Goal: Task Accomplishment & Management: Complete application form

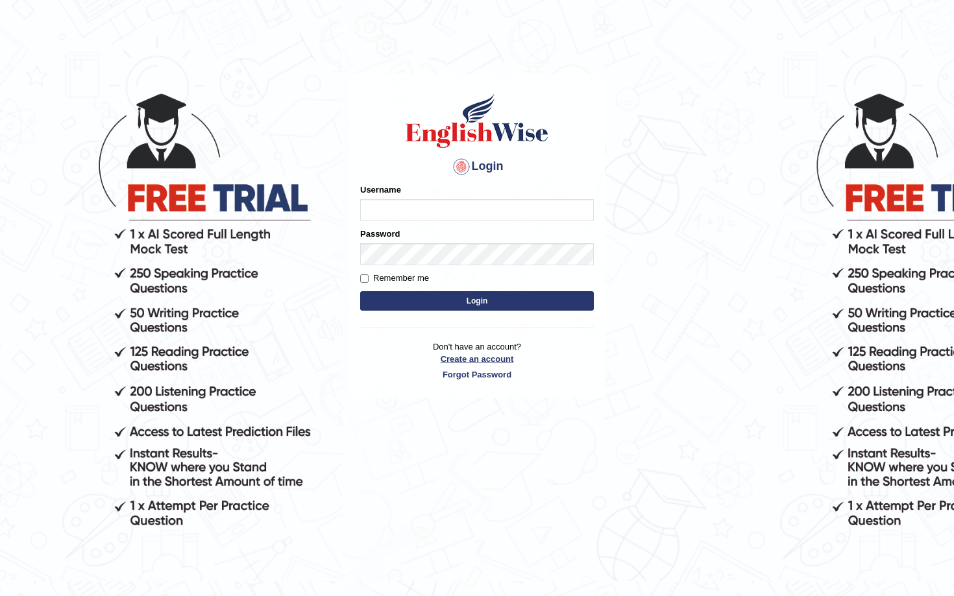
click at [485, 364] on link "Create an account" at bounding box center [477, 359] width 234 height 12
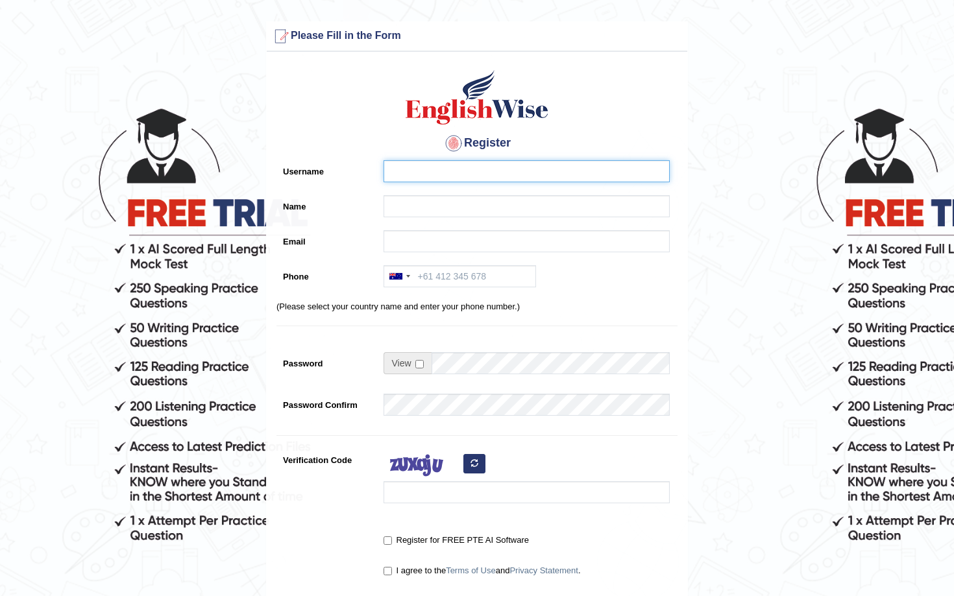
click at [443, 167] on input "Username" at bounding box center [527, 171] width 286 height 22
type input "C"
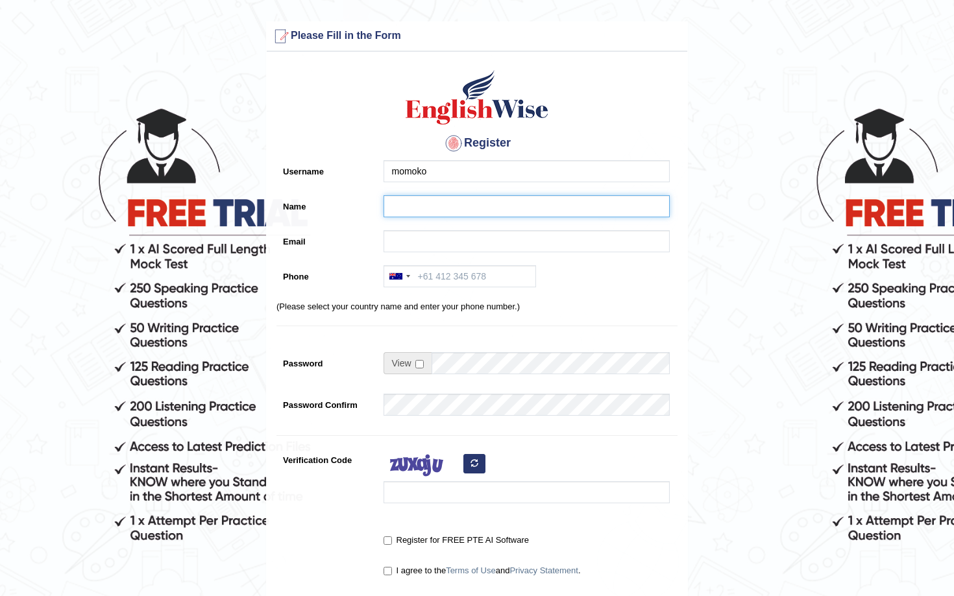
click at [429, 200] on input "Name" at bounding box center [527, 206] width 286 height 22
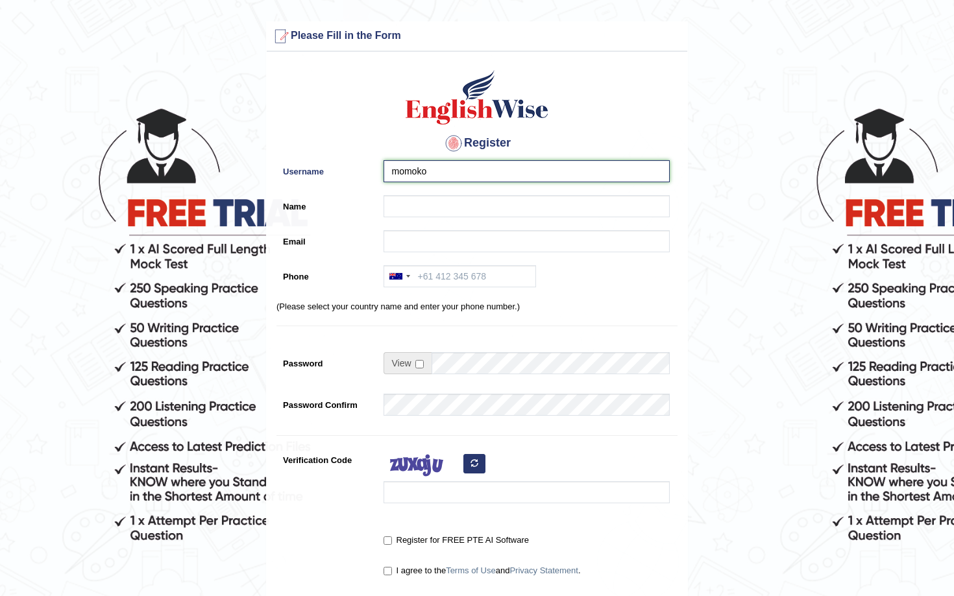
click at [395, 171] on input "momoko" at bounding box center [527, 171] width 286 height 22
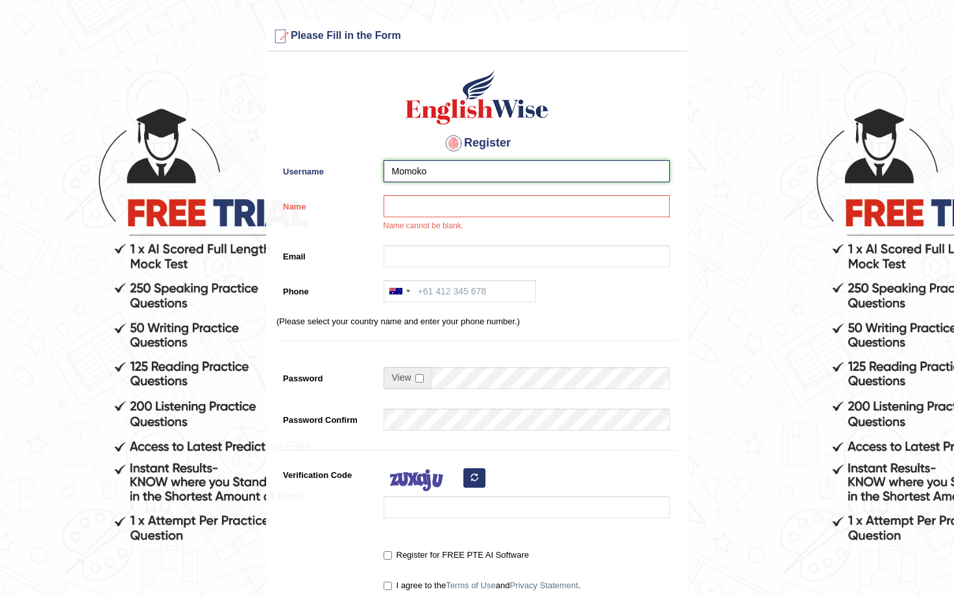
click at [450, 177] on input "Momoko" at bounding box center [527, 171] width 286 height 22
type input "M"
type input "Wanyan"
click at [446, 204] on input "Name" at bounding box center [527, 206] width 286 height 22
type input "Wanyan"
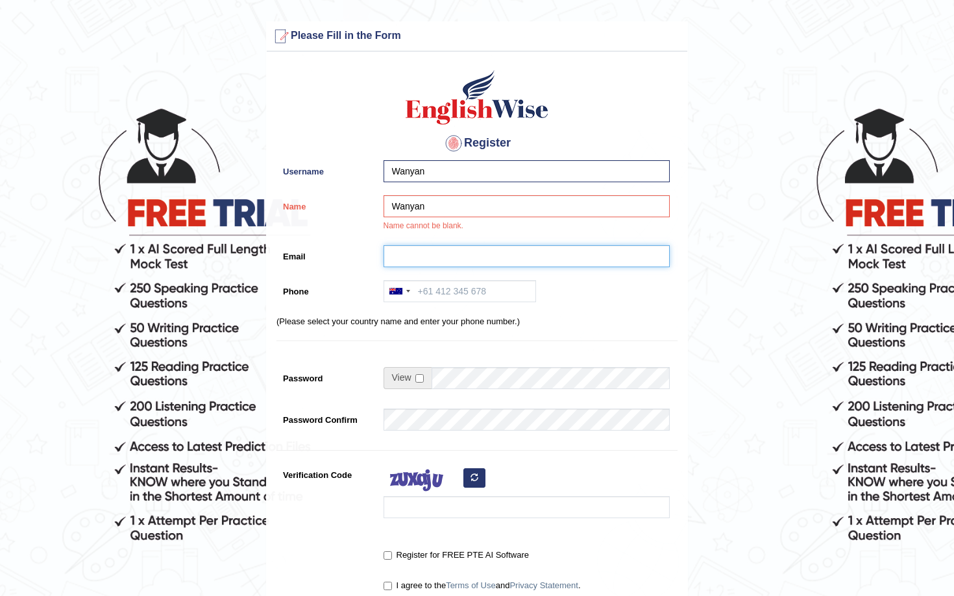
click at [448, 253] on input "Email" at bounding box center [527, 256] width 286 height 22
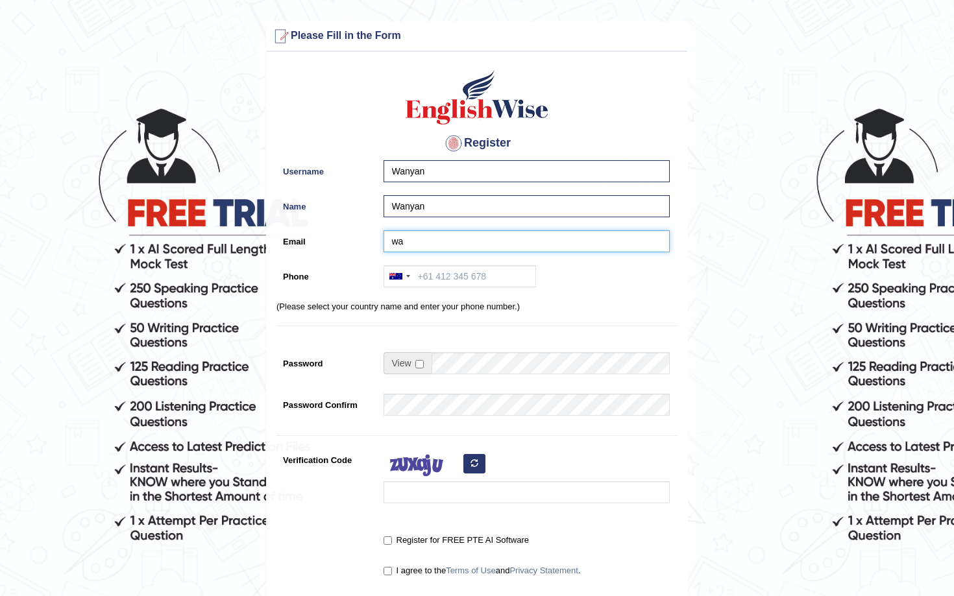
type input "w"
type input "suwanyaninau@gmail.com"
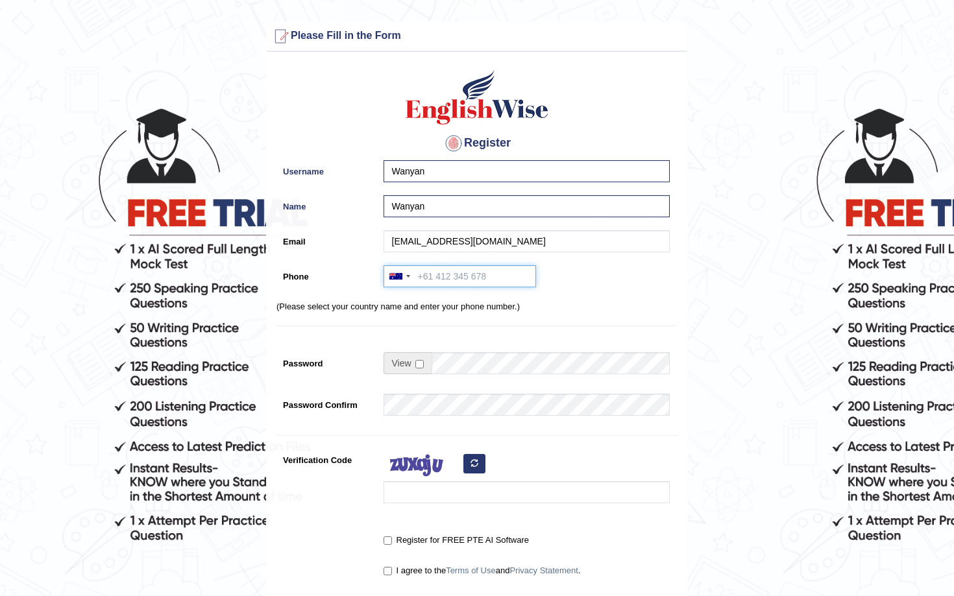
click at [447, 275] on input "Phone" at bounding box center [460, 276] width 153 height 22
type input "0433636968"
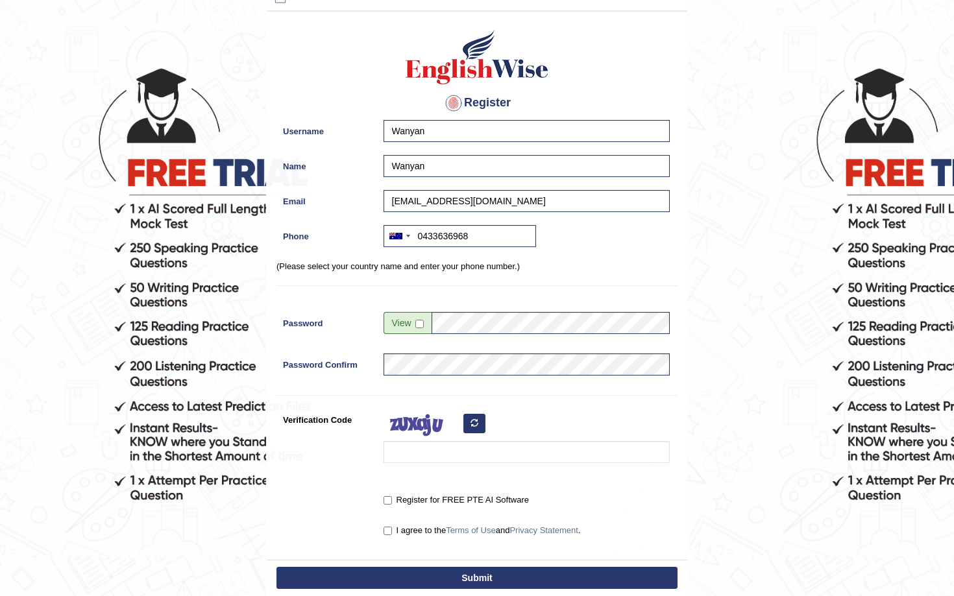
scroll to position [49, 0]
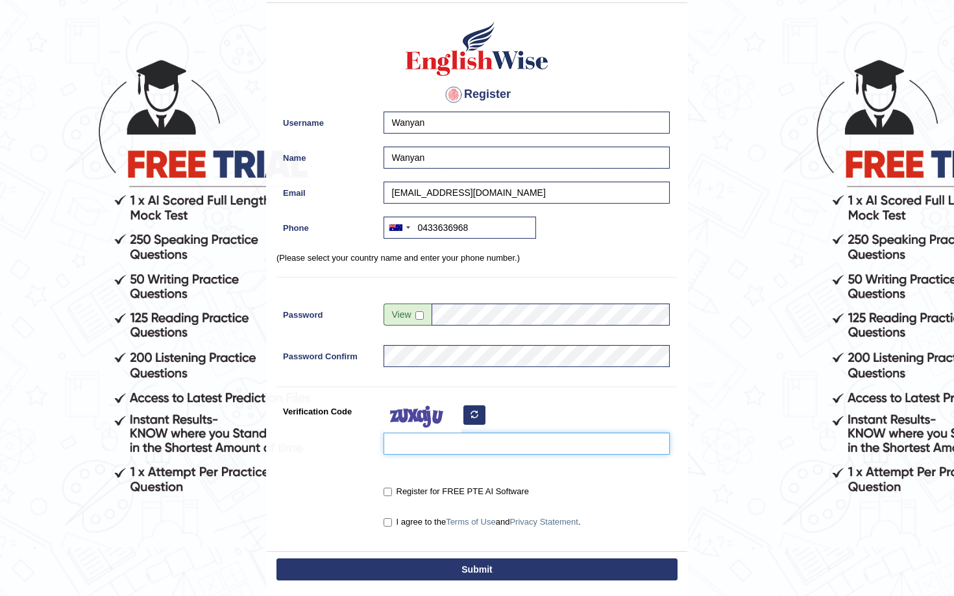
click at [474, 439] on input "Verification Code" at bounding box center [527, 444] width 286 height 22
click at [471, 419] on icon "button" at bounding box center [475, 415] width 8 height 8
click at [443, 449] on input "Verification Code" at bounding box center [527, 444] width 286 height 22
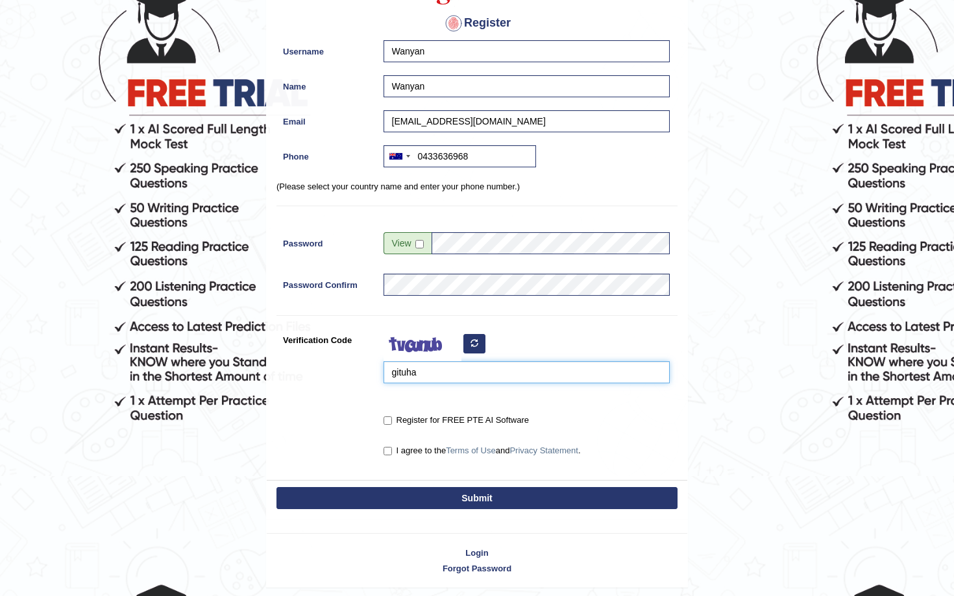
scroll to position [114, 0]
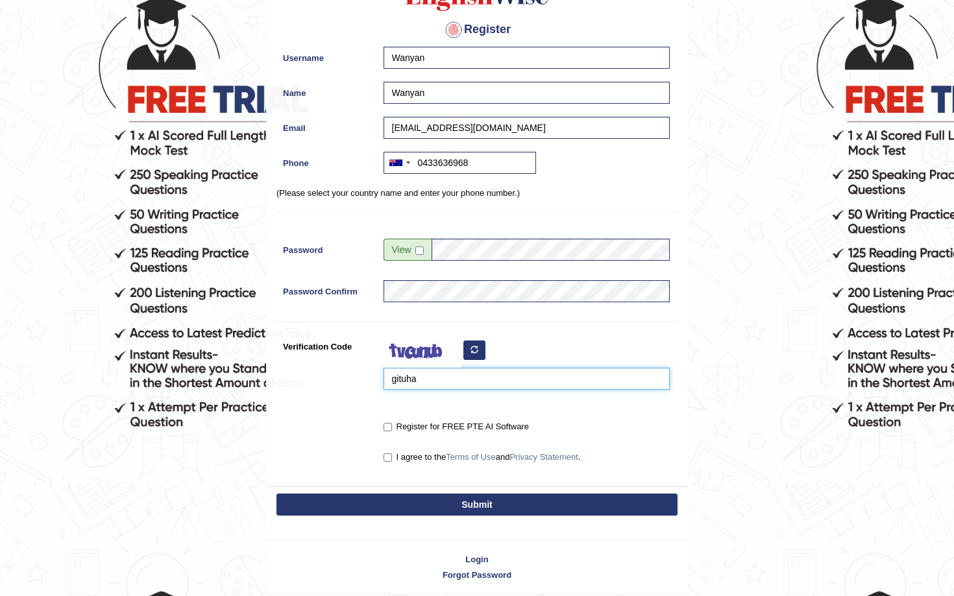
type input "gituha"
click at [388, 456] on input "I agree to the Terms of Use and Privacy Statement ." at bounding box center [388, 458] width 8 height 8
checkbox input "true"
click at [510, 509] on button "Submit" at bounding box center [476, 505] width 401 height 22
type input "+61433636968"
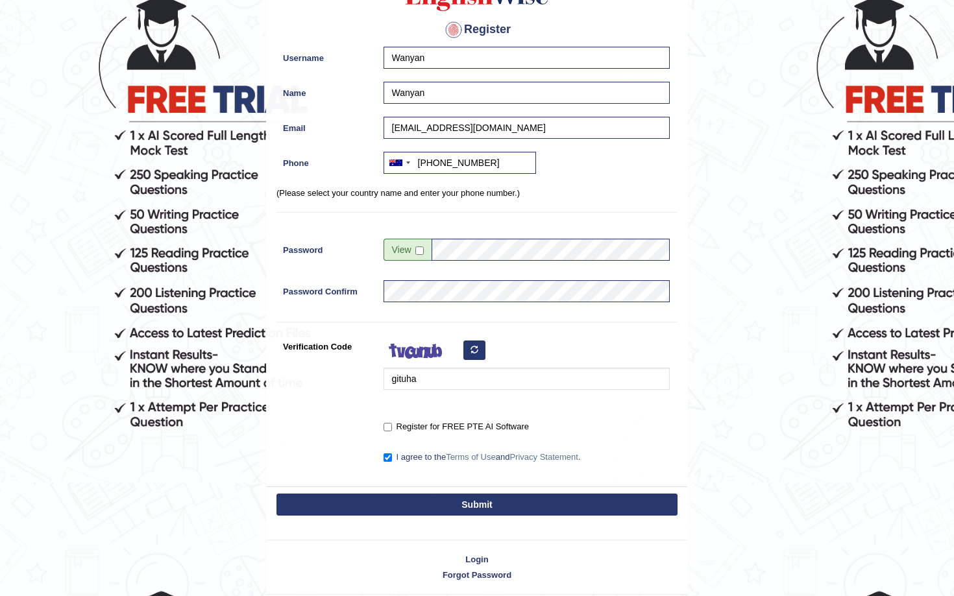
scroll to position [151, 0]
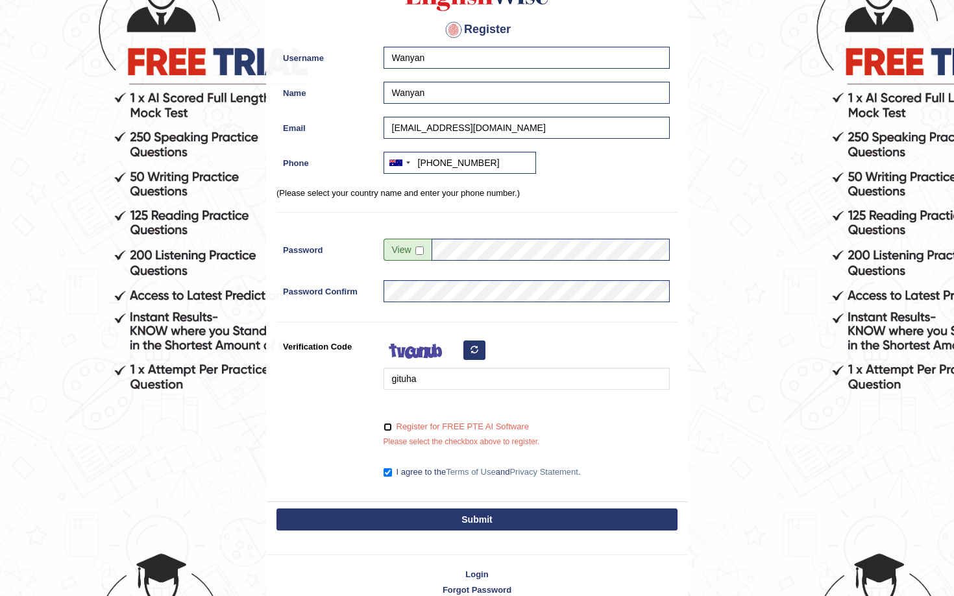
click at [387, 428] on input "Register for FREE PTE AI Software" at bounding box center [388, 427] width 8 height 8
checkbox input "true"
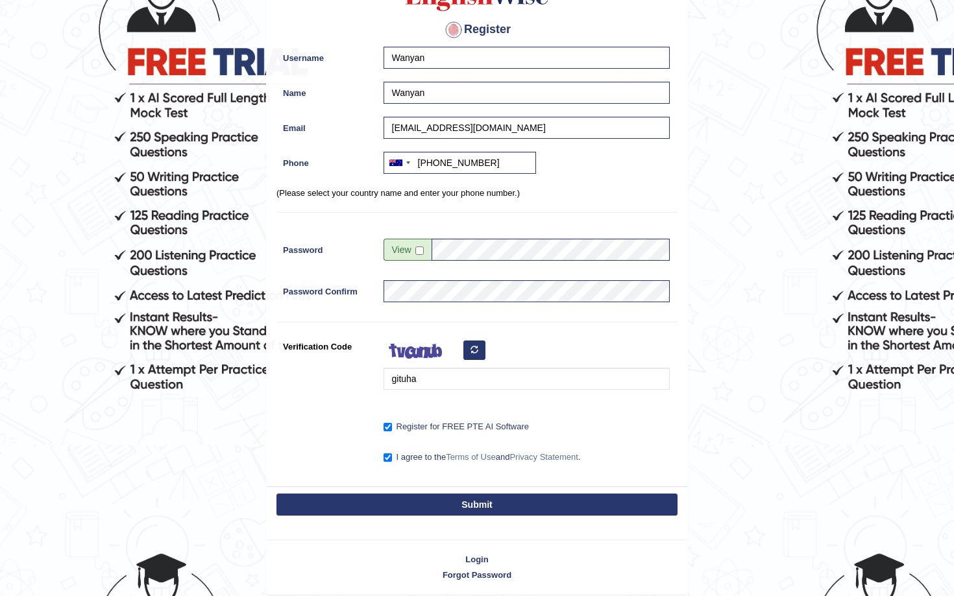
click at [474, 509] on button "Submit" at bounding box center [476, 505] width 401 height 22
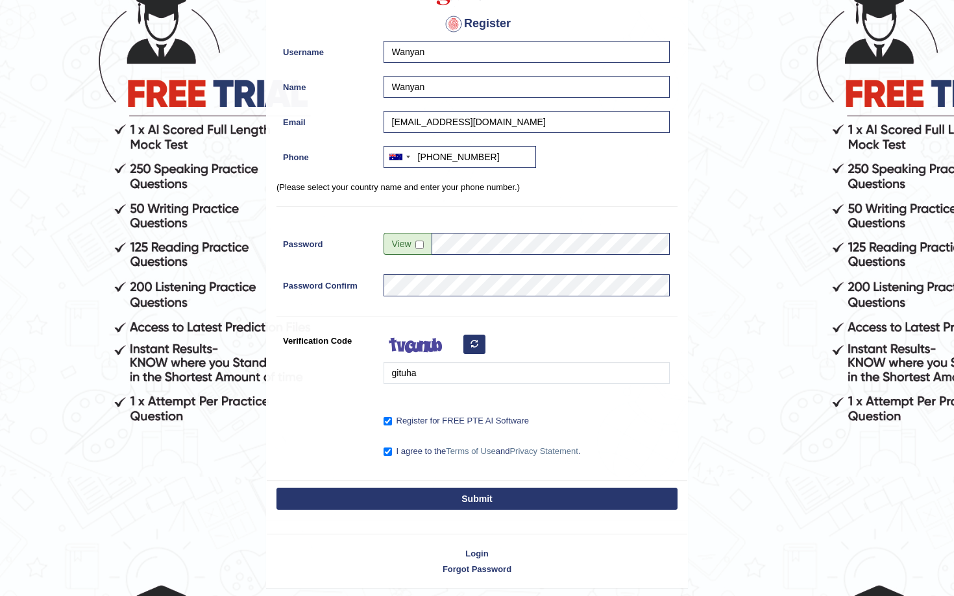
scroll to position [123, 0]
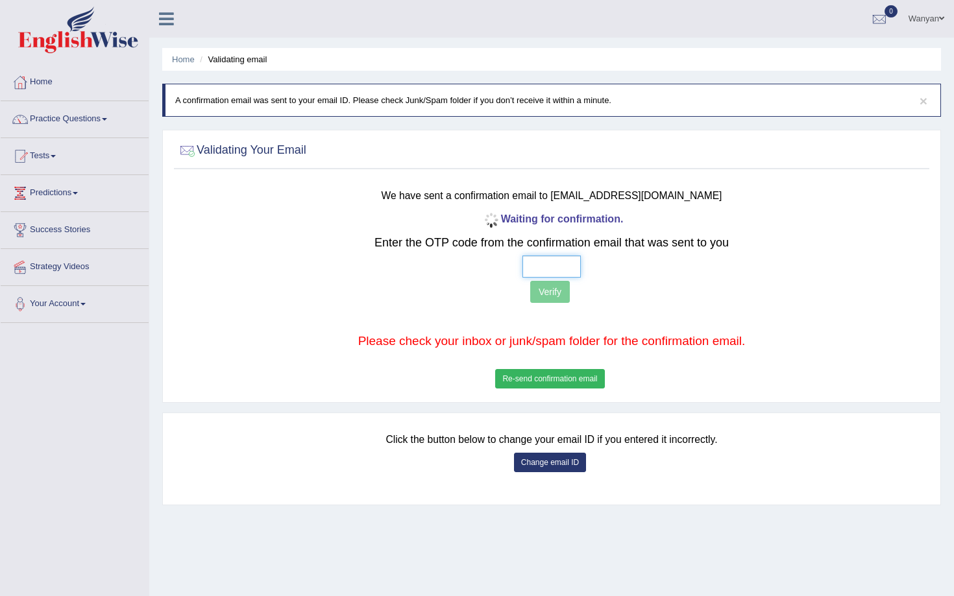
click at [549, 271] on input "text" at bounding box center [551, 267] width 58 height 22
type input "8 7 3 6"
click at [546, 297] on button "Verify" at bounding box center [550, 292] width 40 height 22
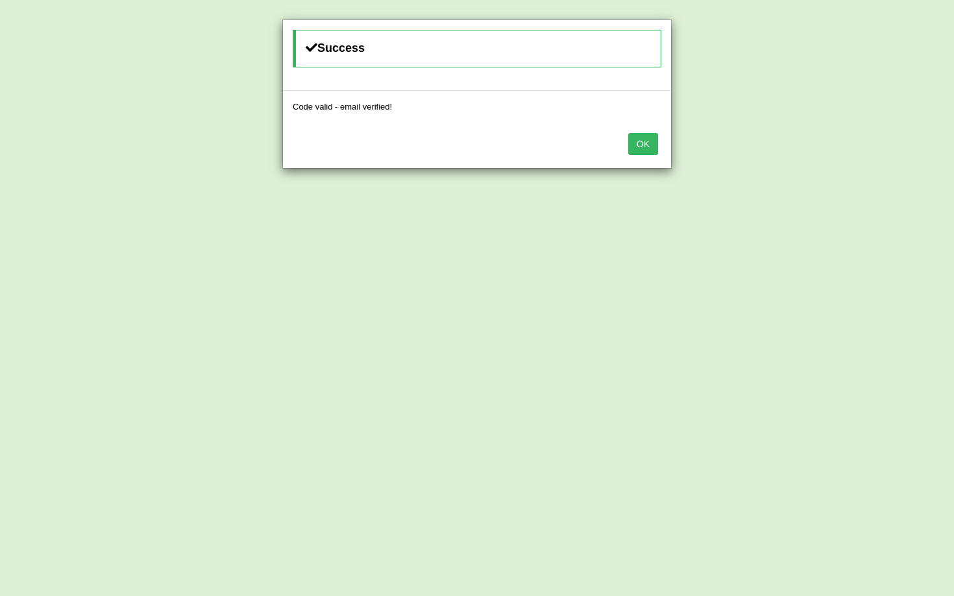
click at [648, 142] on button "OK" at bounding box center [643, 144] width 30 height 22
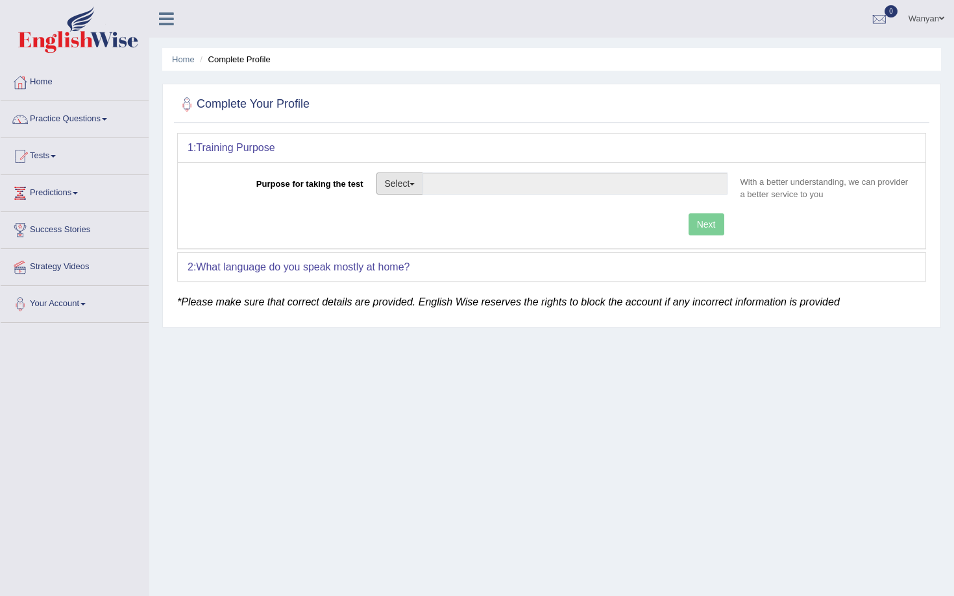
click at [411, 182] on button "Select" at bounding box center [399, 184] width 47 height 22
click at [415, 263] on link "Other" at bounding box center [435, 262] width 116 height 17
click at [545, 178] on input "Purpose for taking the test" at bounding box center [574, 184] width 304 height 22
type input "Teacher registration"
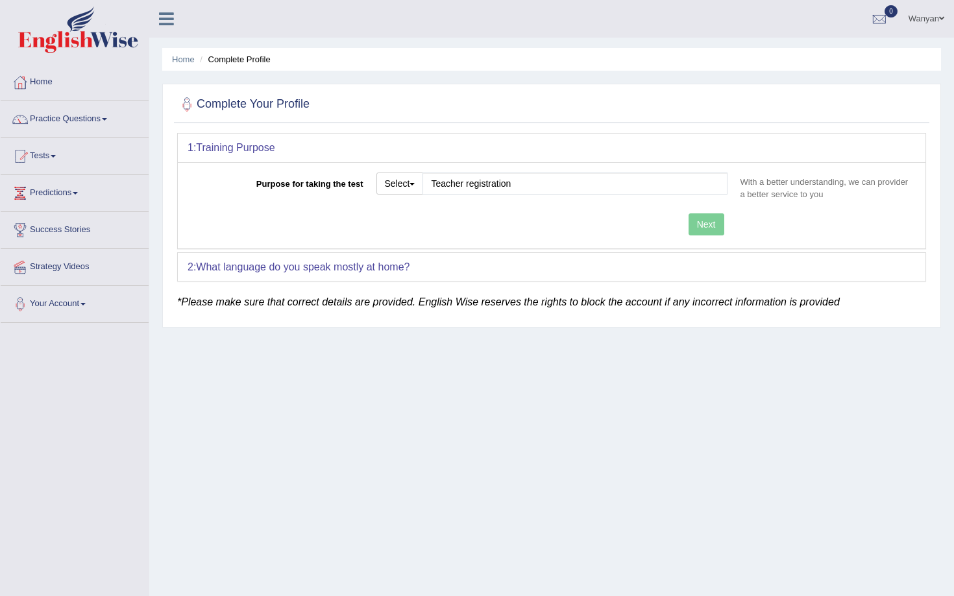
click at [722, 225] on div "Next" at bounding box center [461, 226] width 546 height 25
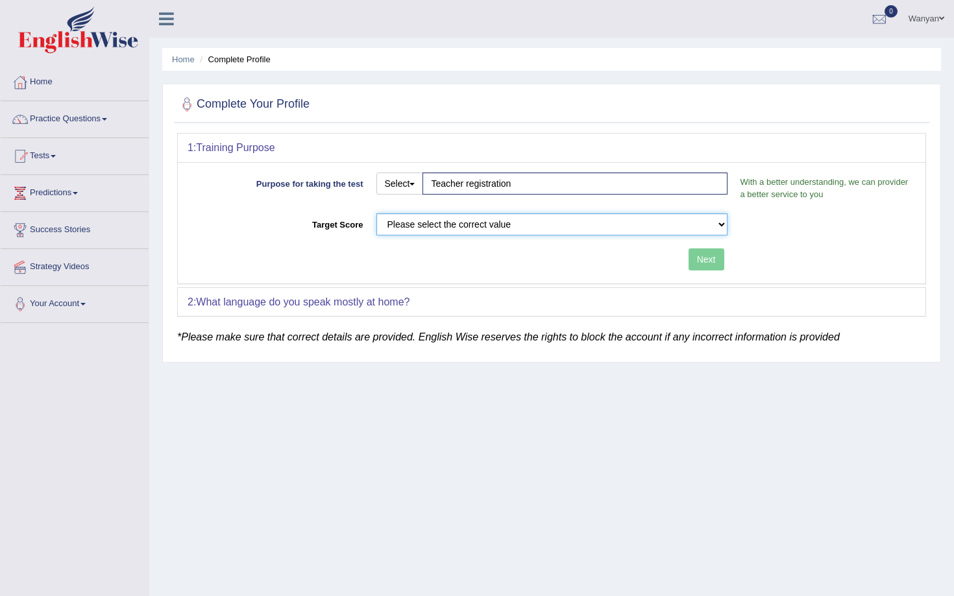
click at [573, 226] on select "Please select the correct value 50 (6 bands) 58 (6.5 bands) 65 (7 bands) 79 (8 …" at bounding box center [551, 225] width 351 height 22
click at [46, 81] on link "Home" at bounding box center [75, 80] width 148 height 32
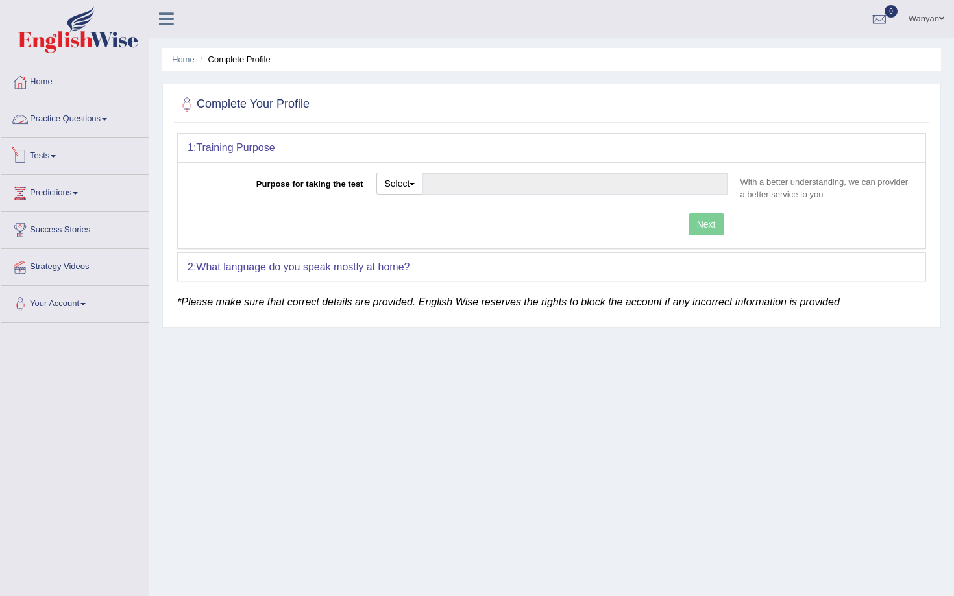
click at [46, 156] on link "Tests" at bounding box center [75, 154] width 148 height 32
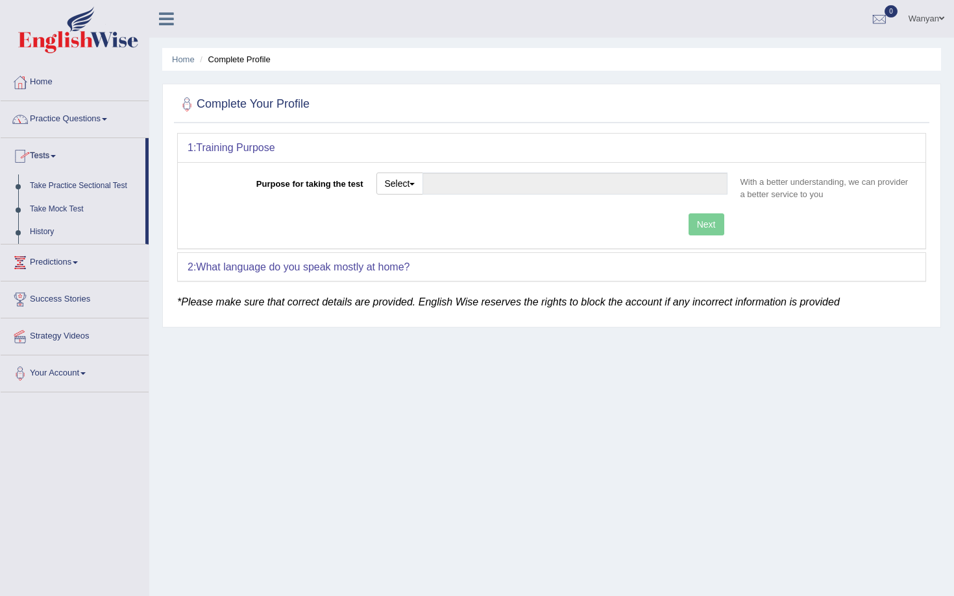
click at [43, 156] on link "Tests" at bounding box center [73, 154] width 145 height 32
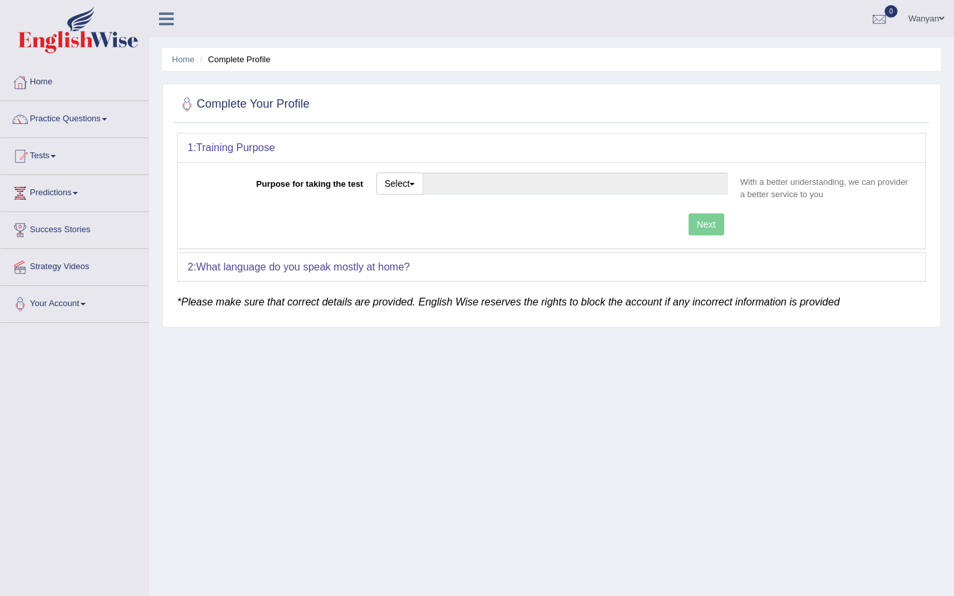
click at [43, 155] on link "Tests" at bounding box center [75, 154] width 148 height 32
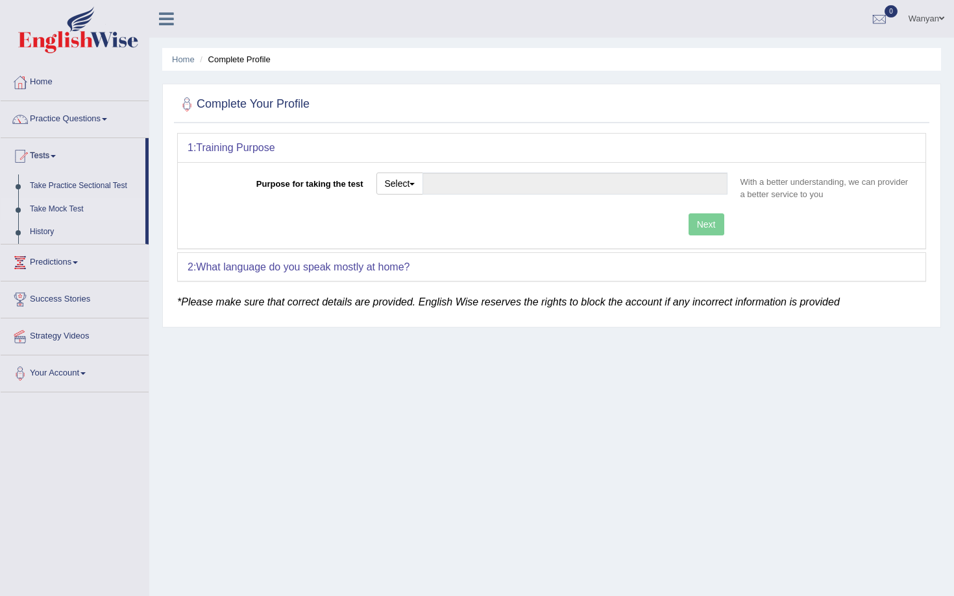
click at [51, 210] on link "Take Mock Test" at bounding box center [84, 209] width 121 height 23
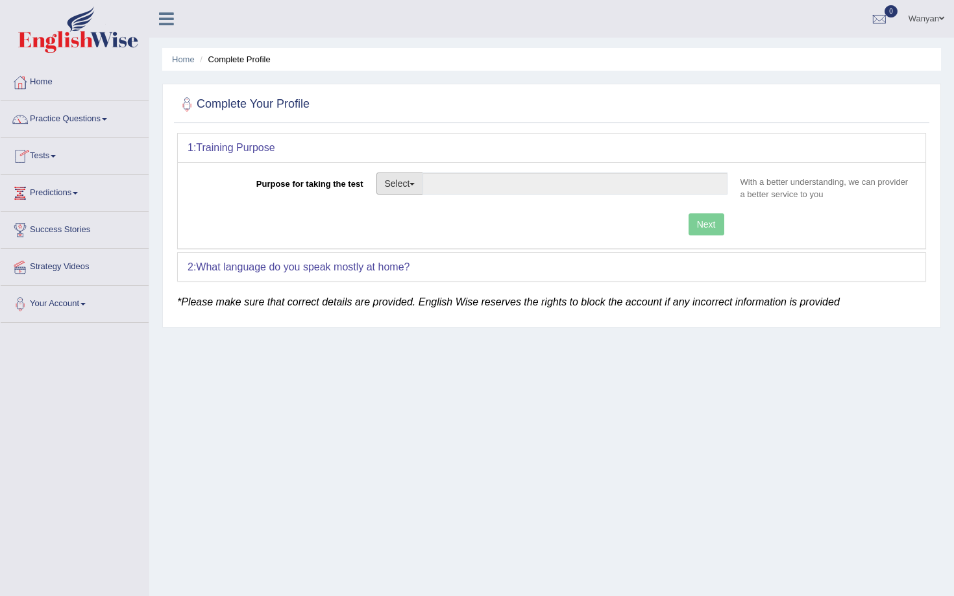
click at [404, 178] on button "Select" at bounding box center [399, 184] width 47 height 22
click at [384, 422] on div "Home Complete Profile Complete Your Profile 1: Training Purpose Purpose for tak…" at bounding box center [551, 324] width 805 height 649
click at [60, 120] on link "Practice Questions" at bounding box center [75, 117] width 148 height 32
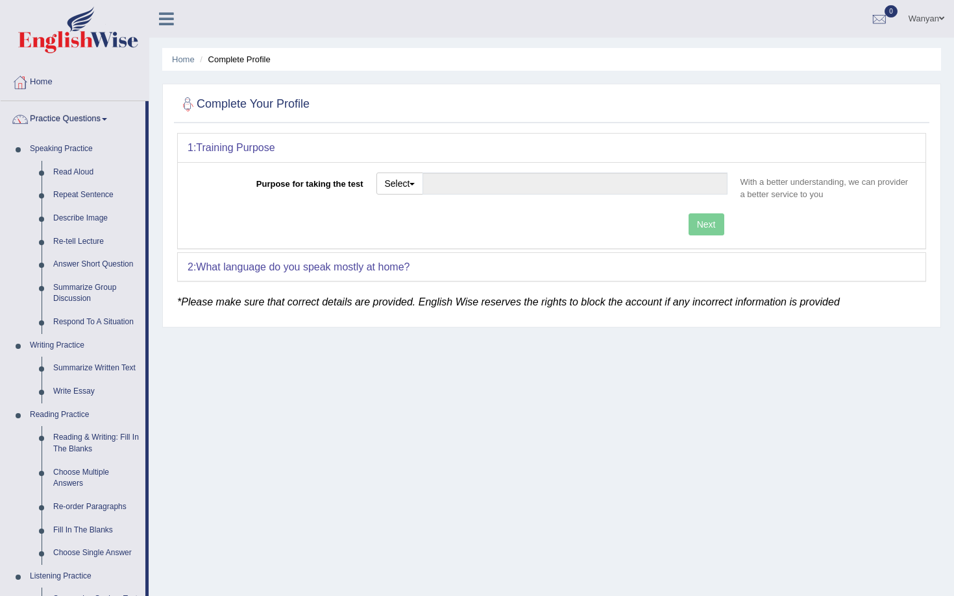
click at [275, 63] on ul "Home Complete Profile" at bounding box center [551, 59] width 779 height 23
click at [190, 59] on link "Home" at bounding box center [183, 60] width 23 height 10
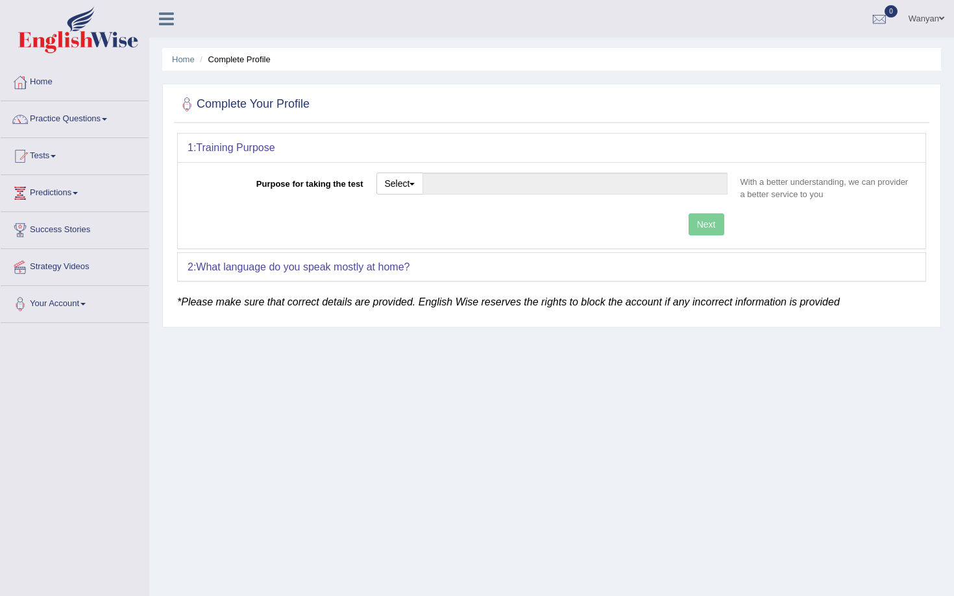
click at [169, 19] on icon at bounding box center [166, 18] width 15 height 17
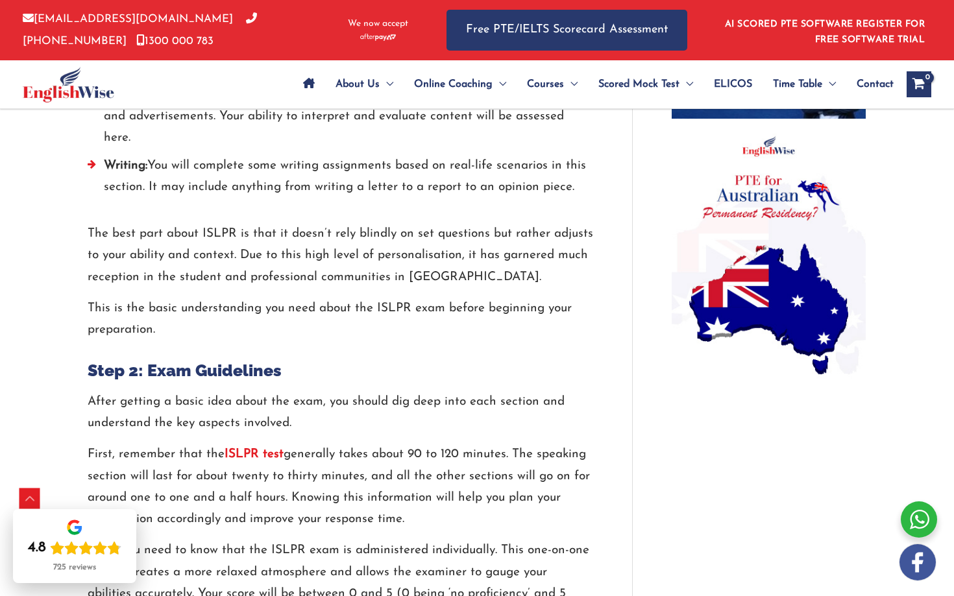
scroll to position [957, 0]
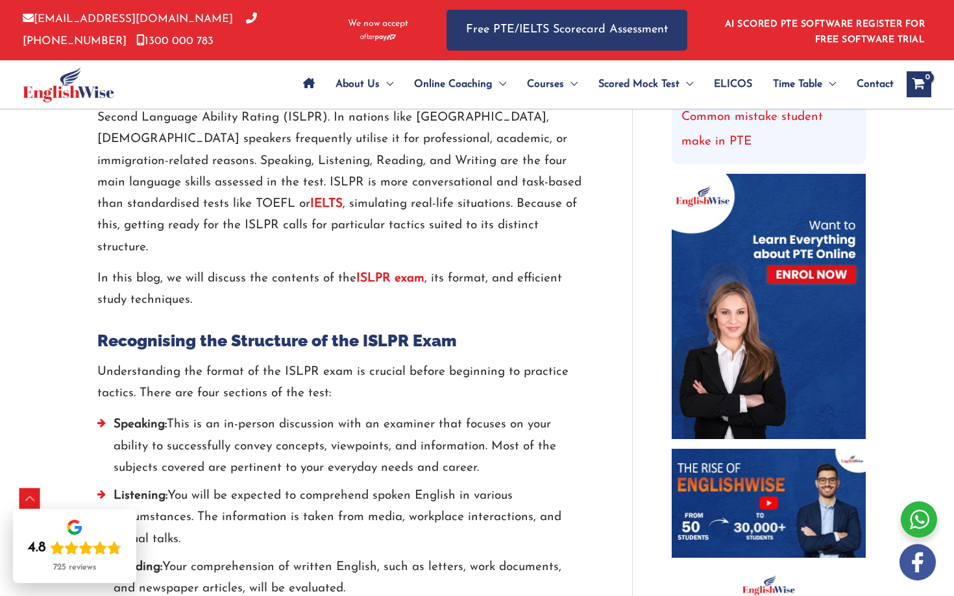
scroll to position [519, 0]
